Goal: Use online tool/utility: Utilize a website feature to perform a specific function

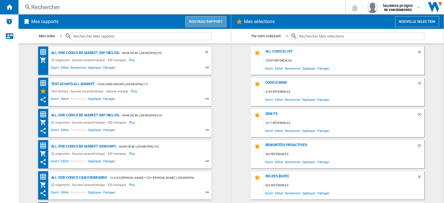
click at [211, 23] on button "Nouveau rapport" at bounding box center [205, 21] width 41 height 11
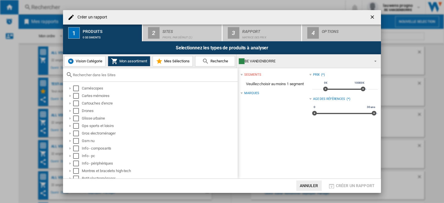
click at [88, 61] on span "Vision Catégorie" at bounding box center [88, 61] width 28 height 4
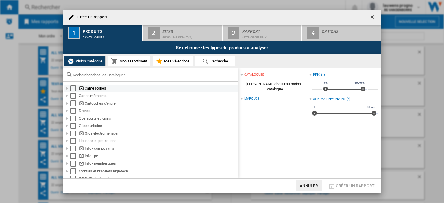
click at [72, 89] on div "Select" at bounding box center [73, 89] width 6 height 6
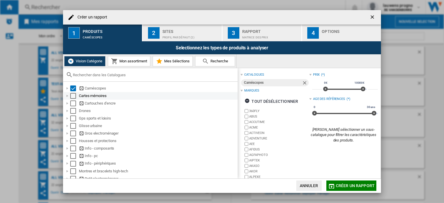
click at [73, 96] on div "Select" at bounding box center [73, 96] width 6 height 6
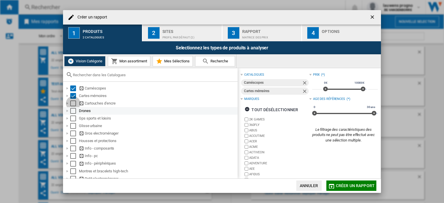
drag, startPoint x: 72, startPoint y: 102, endPoint x: 73, endPoint y: 111, distance: 8.5
click at [72, 102] on div "Select" at bounding box center [73, 104] width 6 height 6
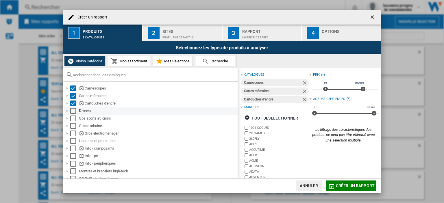
click at [73, 111] on div "Select" at bounding box center [73, 111] width 6 height 6
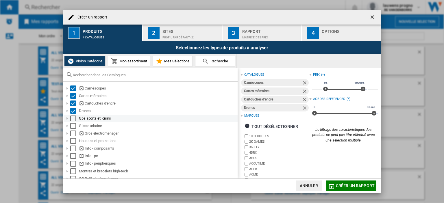
click at [73, 120] on div "Select" at bounding box center [73, 119] width 6 height 6
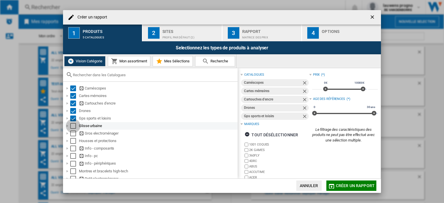
click at [72, 125] on div "Select" at bounding box center [73, 126] width 6 height 6
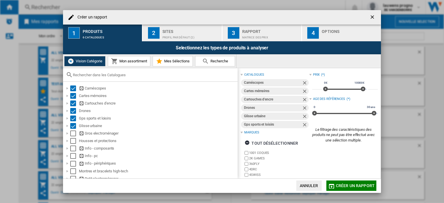
click at [117, 64] on button "Mon assortiment" at bounding box center [129, 61] width 42 height 10
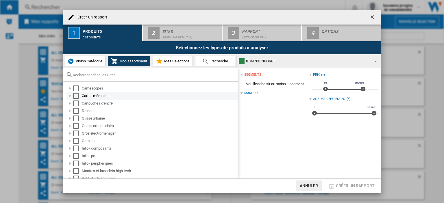
drag, startPoint x: 74, startPoint y: 86, endPoint x: 75, endPoint y: 96, distance: 9.9
click at [74, 87] on div "Select" at bounding box center [76, 89] width 6 height 6
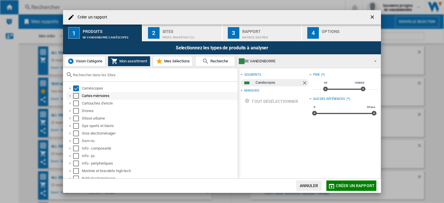
click at [75, 98] on div "Select" at bounding box center [76, 96] width 6 height 6
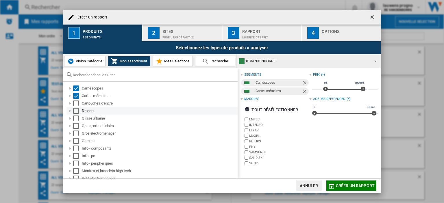
click at [75, 108] on div "Select" at bounding box center [76, 111] width 6 height 6
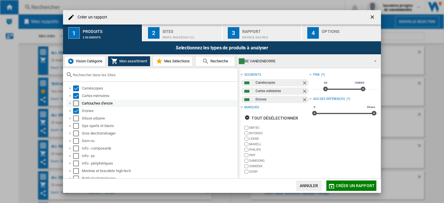
click at [75, 101] on div "Select" at bounding box center [76, 104] width 6 height 6
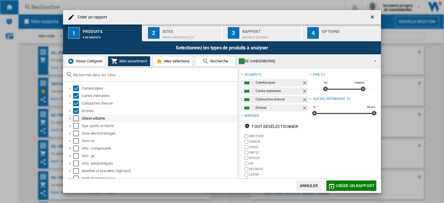
click at [76, 119] on div "Select" at bounding box center [76, 119] width 6 height 6
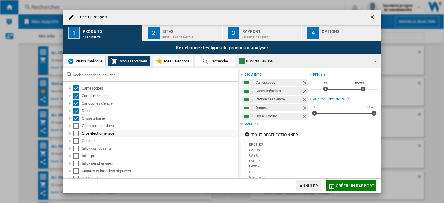
drag, startPoint x: 75, startPoint y: 128, endPoint x: 75, endPoint y: 135, distance: 6.7
click at [75, 129] on div "Gps sports et loisirs" at bounding box center [151, 126] width 171 height 8
click at [75, 135] on div "Select" at bounding box center [76, 134] width 6 height 6
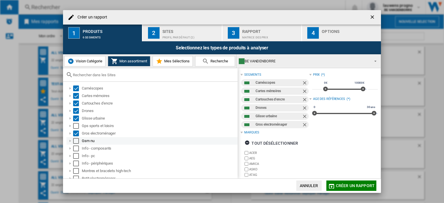
click at [75, 141] on div "Select" at bounding box center [76, 141] width 6 height 6
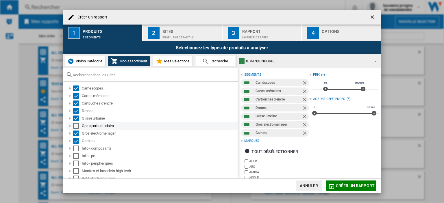
click at [76, 129] on div "Gps sports et loisirs" at bounding box center [151, 126] width 171 height 8
click at [75, 126] on div "Select" at bounding box center [76, 126] width 6 height 6
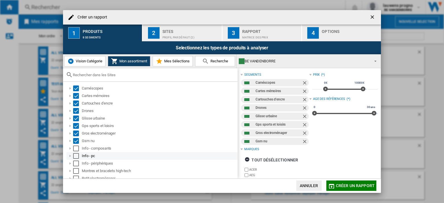
drag, startPoint x: 75, startPoint y: 146, endPoint x: 74, endPoint y: 156, distance: 10.8
click at [75, 146] on div "Select" at bounding box center [76, 149] width 6 height 6
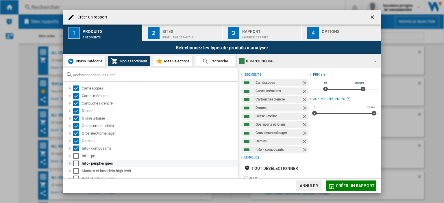
click at [74, 160] on div "Info - périphériques" at bounding box center [151, 164] width 171 height 8
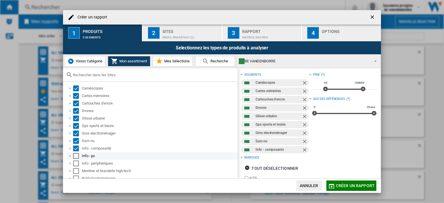
click at [76, 158] on div "Select" at bounding box center [76, 156] width 6 height 6
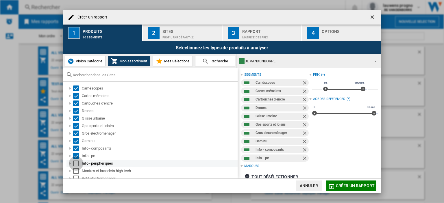
click at [75, 164] on div "Select" at bounding box center [76, 164] width 6 height 6
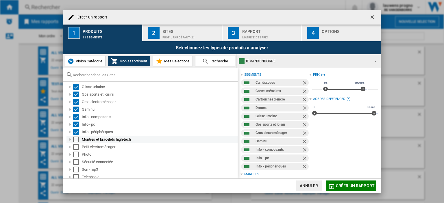
scroll to position [41, 0]
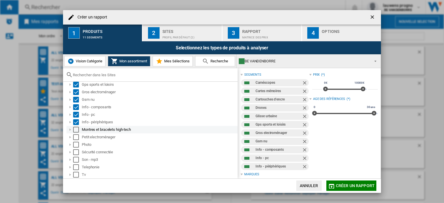
click at [77, 130] on div "Select" at bounding box center [76, 130] width 6 height 6
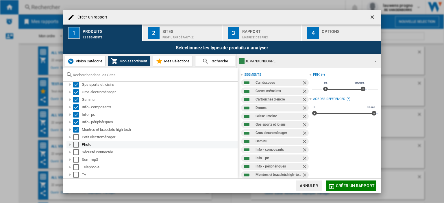
drag, startPoint x: 76, startPoint y: 139, endPoint x: 74, endPoint y: 146, distance: 7.6
click at [76, 140] on div "Select" at bounding box center [76, 137] width 6 height 6
click at [74, 148] on div "Photo" at bounding box center [151, 145] width 171 height 8
click at [76, 144] on div "Select" at bounding box center [76, 145] width 6 height 6
click at [75, 152] on div "Select" at bounding box center [76, 152] width 6 height 6
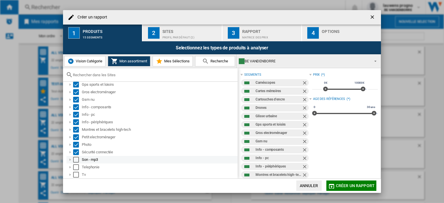
click at [76, 159] on div "Select" at bounding box center [76, 160] width 6 height 6
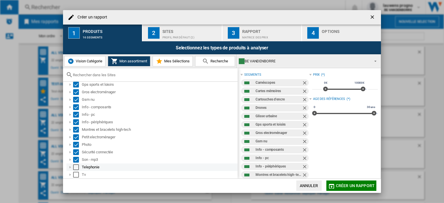
drag, startPoint x: 75, startPoint y: 165, endPoint x: 75, endPoint y: 170, distance: 4.7
click at [76, 166] on div "Select" at bounding box center [76, 167] width 6 height 6
drag, startPoint x: 75, startPoint y: 170, endPoint x: 75, endPoint y: 175, distance: 5.5
click at [75, 171] on ol "Caméscopes Cartes mémoires Cartouches d'encre Drones Glisse urbaine Gps sports …" at bounding box center [152, 110] width 172 height 135
drag, startPoint x: 75, startPoint y: 175, endPoint x: 78, endPoint y: 168, distance: 8.2
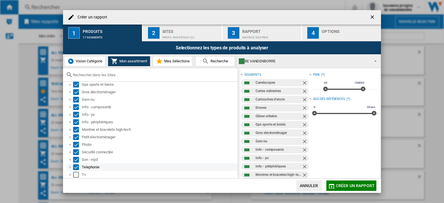
click at [75, 175] on div "Select" at bounding box center [76, 175] width 6 height 6
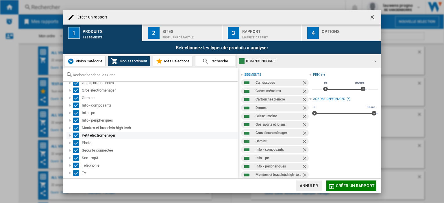
scroll to position [45, 0]
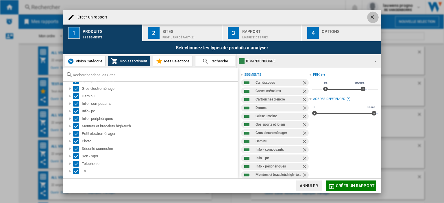
click at [370, 16] on ng-md-icon "getI18NText('BUTTONS.CLOSE_DIALOG')" at bounding box center [372, 17] width 7 height 7
